Goal: Transaction & Acquisition: Purchase product/service

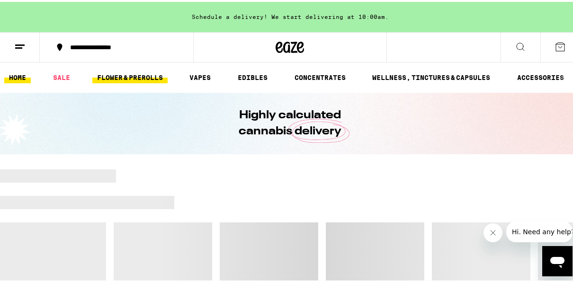
click at [140, 76] on link "FLOWER & PREROLLS" at bounding box center [129, 75] width 75 height 11
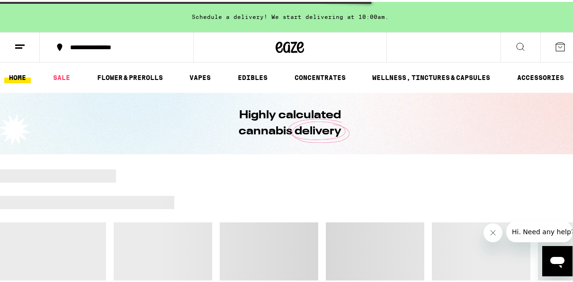
click at [456, 204] on div at bounding box center [377, 200] width 406 height 13
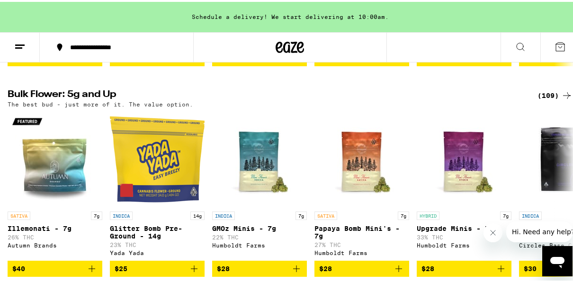
scroll to position [303, 0]
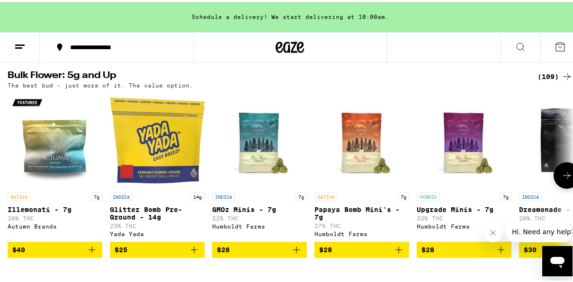
click at [559, 179] on button at bounding box center [566, 173] width 27 height 27
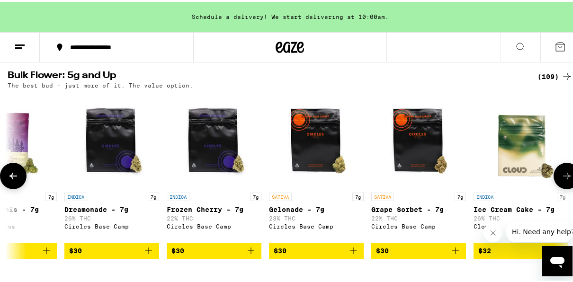
click at [559, 179] on button at bounding box center [566, 174] width 27 height 27
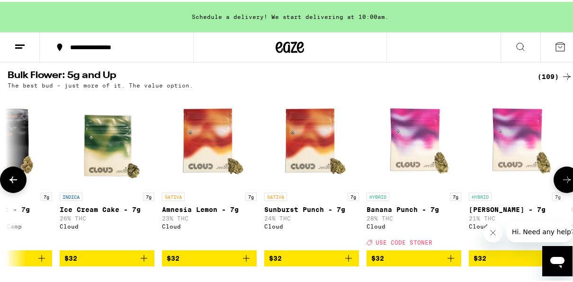
scroll to position [0, 909]
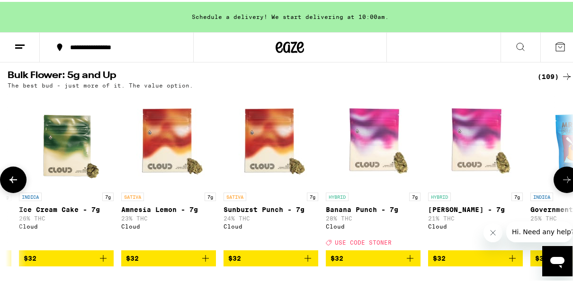
click at [559, 179] on button at bounding box center [566, 178] width 27 height 27
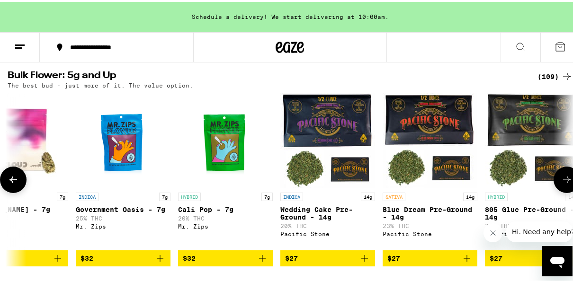
click at [559, 179] on button at bounding box center [566, 178] width 27 height 27
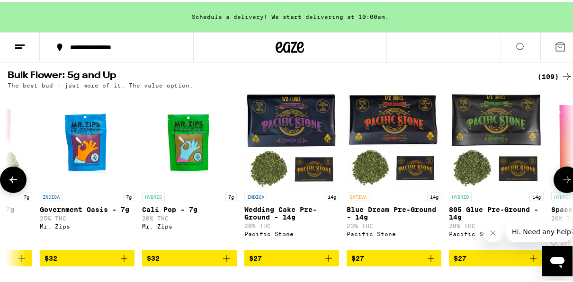
click at [559, 179] on button at bounding box center [566, 178] width 27 height 27
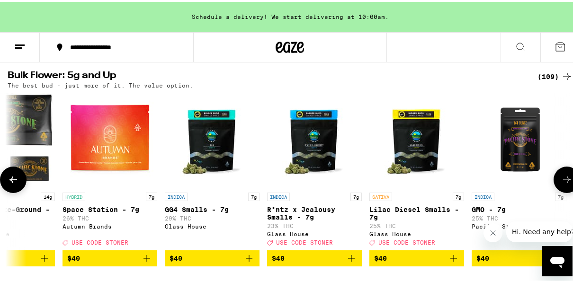
scroll to position [0, 1901]
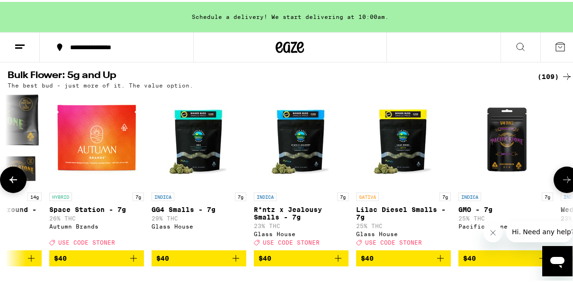
click at [559, 179] on button at bounding box center [566, 178] width 27 height 27
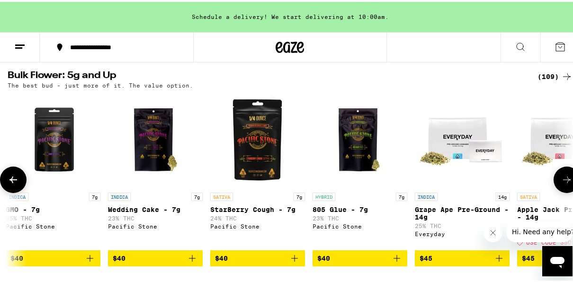
scroll to position [0, 2355]
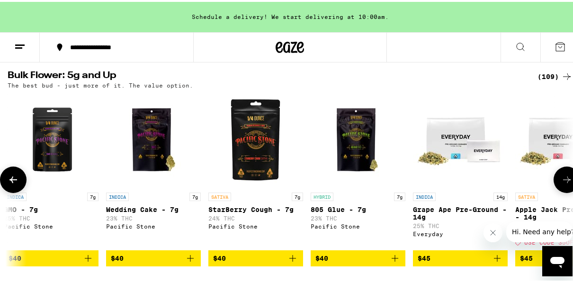
click at [559, 179] on button at bounding box center [566, 178] width 27 height 27
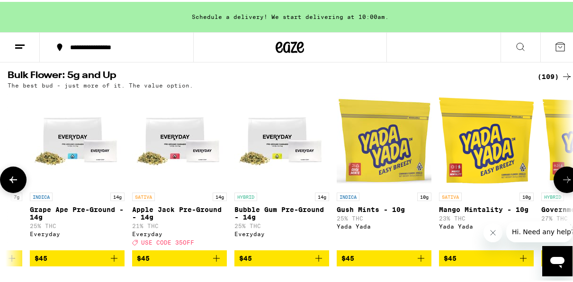
scroll to position [0, 2810]
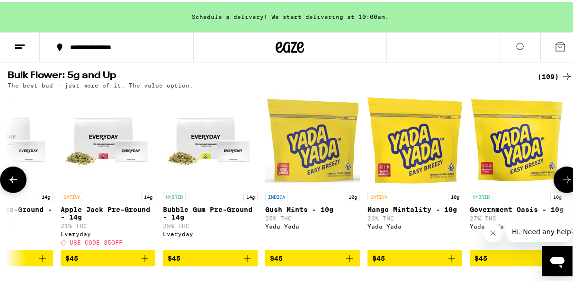
click at [559, 179] on button at bounding box center [566, 178] width 27 height 27
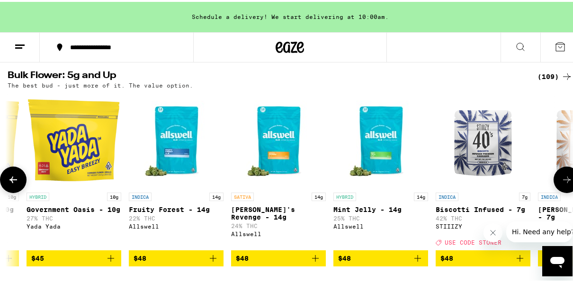
click at [559, 179] on button at bounding box center [566, 178] width 27 height 27
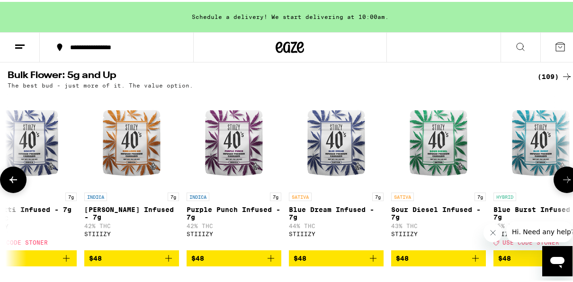
scroll to position [0, 3707]
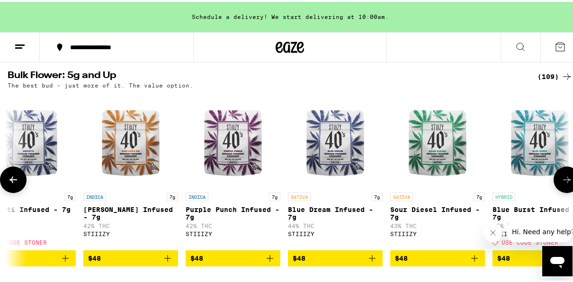
click at [563, 181] on icon at bounding box center [567, 178] width 8 height 7
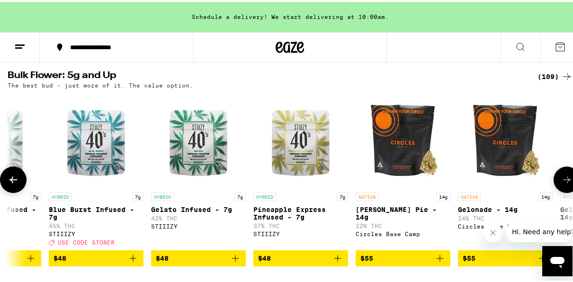
scroll to position [0, 4162]
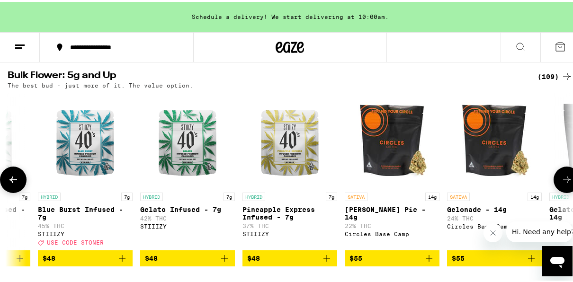
click at [563, 181] on icon at bounding box center [567, 178] width 8 height 7
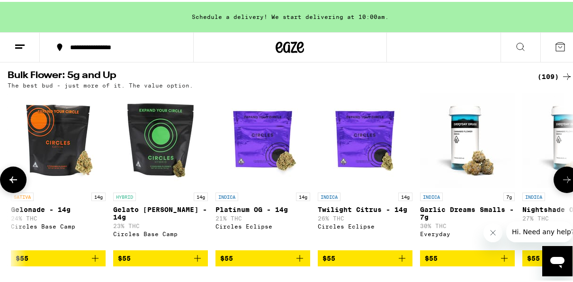
scroll to position [0, 4616]
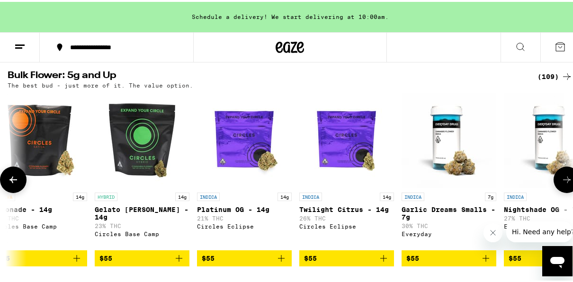
click at [563, 181] on icon at bounding box center [567, 178] width 8 height 7
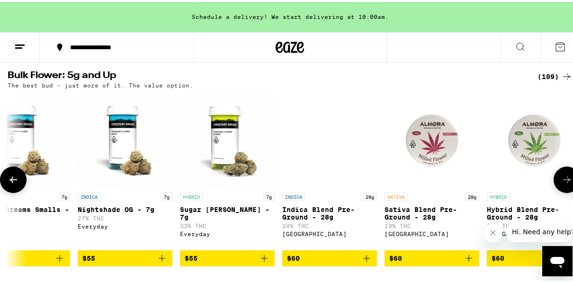
scroll to position [0, 5071]
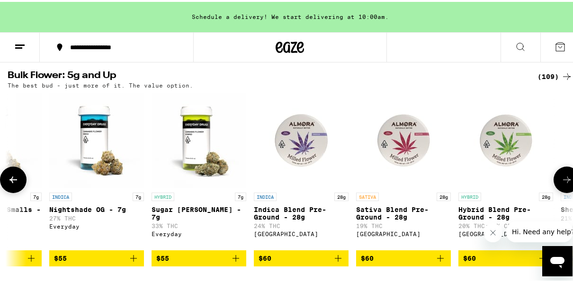
click at [563, 181] on icon at bounding box center [567, 178] width 8 height 7
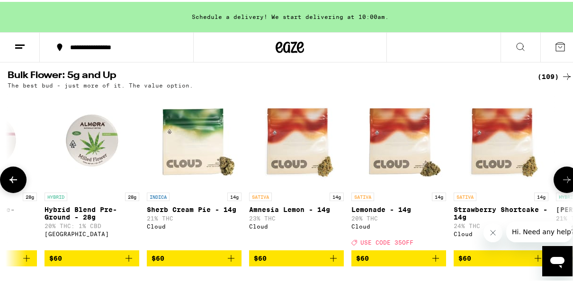
scroll to position [0, 5525]
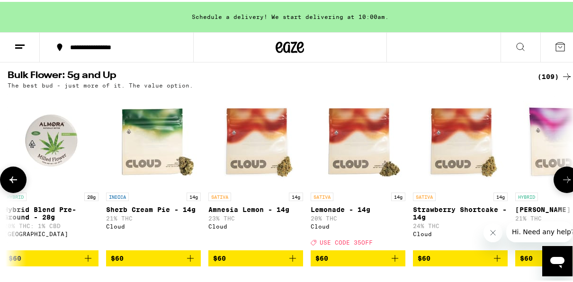
click at [563, 181] on icon at bounding box center [567, 178] width 8 height 7
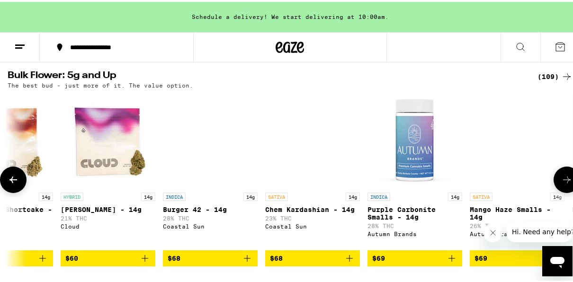
click at [563, 181] on icon at bounding box center [567, 178] width 8 height 7
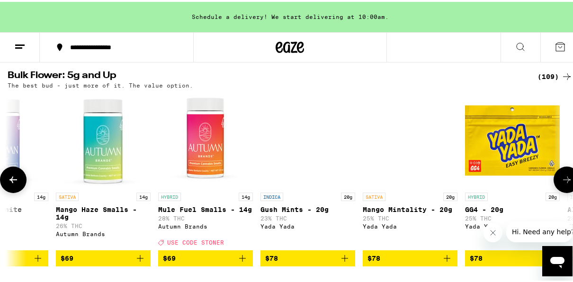
scroll to position [0, 6434]
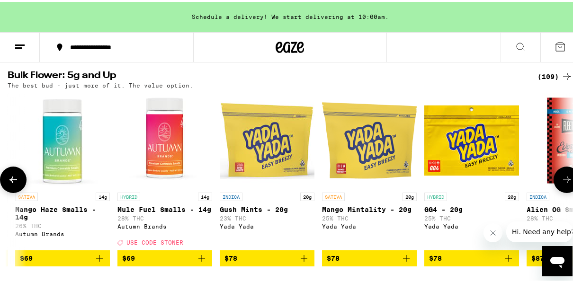
click at [563, 181] on icon at bounding box center [567, 178] width 8 height 7
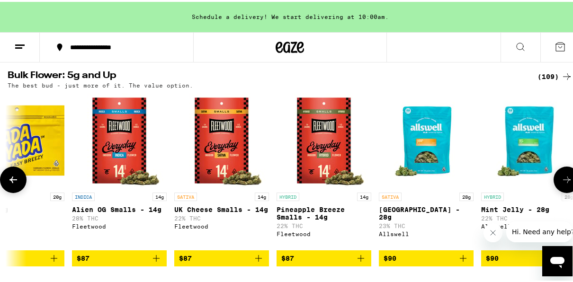
click at [563, 181] on icon at bounding box center [567, 178] width 8 height 7
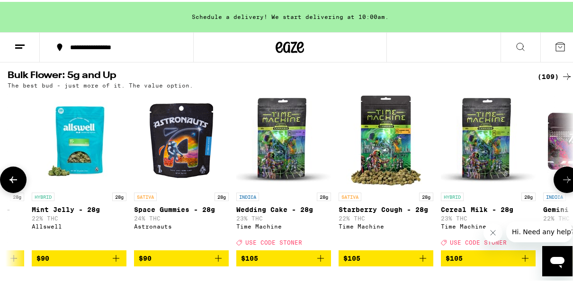
scroll to position [0, 7343]
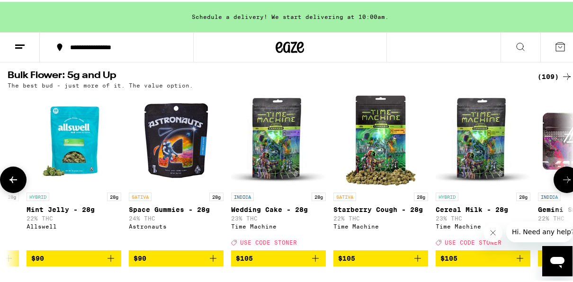
click at [473, 262] on span "$105" at bounding box center [482, 256] width 85 height 11
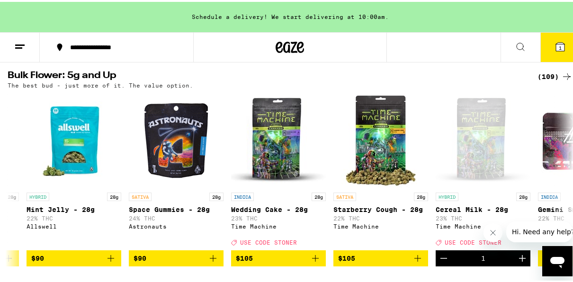
click at [559, 43] on span "1" at bounding box center [560, 46] width 3 height 6
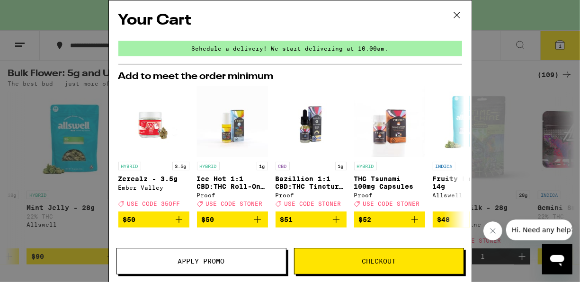
click at [238, 259] on span "Apply Promo" at bounding box center [201, 261] width 169 height 7
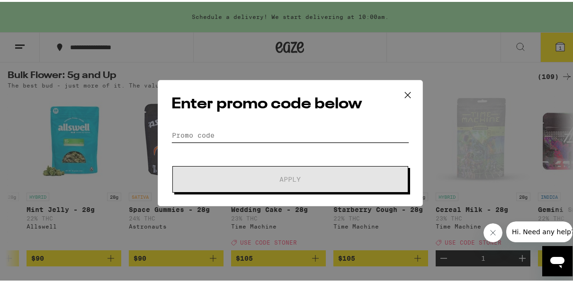
click at [242, 137] on input "Promo Code" at bounding box center [290, 133] width 238 height 14
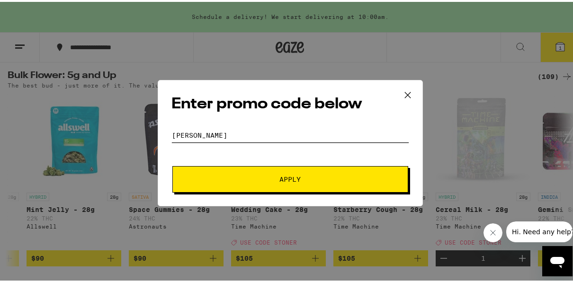
type input "[PERSON_NAME]"
click at [243, 184] on button "Apply" at bounding box center [290, 177] width 236 height 27
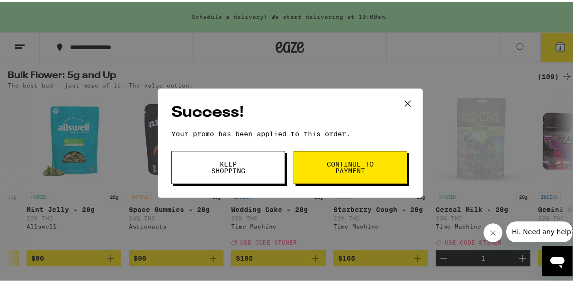
click at [328, 179] on button "Continue to payment" at bounding box center [350, 165] width 114 height 33
